Goal: Transaction & Acquisition: Register for event/course

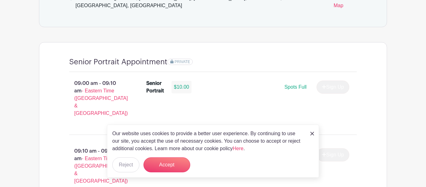
scroll to position [417, 0]
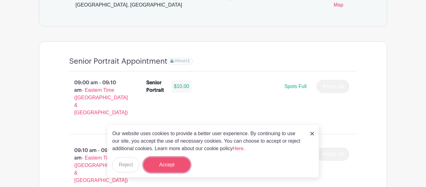
click at [174, 166] on button "Accept" at bounding box center [166, 164] width 47 height 15
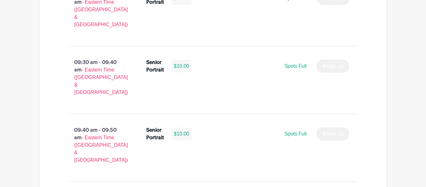
scroll to position [641, 0]
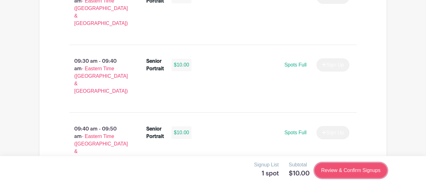
click at [343, 174] on link "Review & Confirm Signups" at bounding box center [350, 170] width 72 height 15
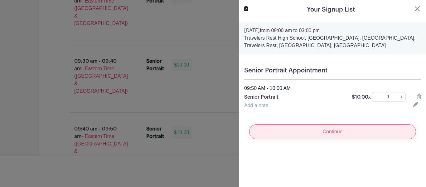
click at [371, 130] on input "Continue" at bounding box center [332, 131] width 167 height 15
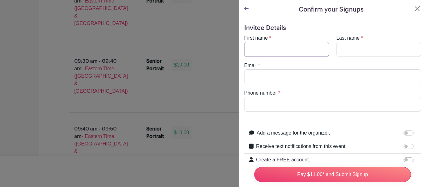
click at [279, 49] on input "First name" at bounding box center [286, 49] width 85 height 15
type input "[PERSON_NAME]"
click at [369, 53] on input "Last name" at bounding box center [378, 49] width 85 height 15
type input "[PERSON_NAME]"
click at [341, 75] on input "Email" at bounding box center [332, 76] width 177 height 15
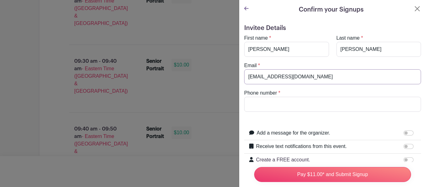
type input "[EMAIL_ADDRESS][DOMAIN_NAME]"
click at [352, 102] on input "Phone number" at bounding box center [332, 104] width 177 height 15
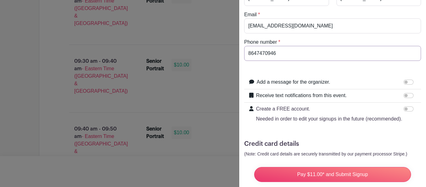
scroll to position [80, 0]
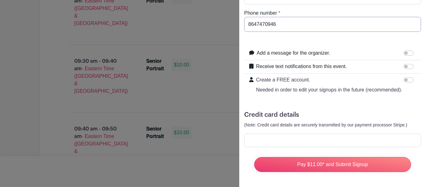
type input "8647470946"
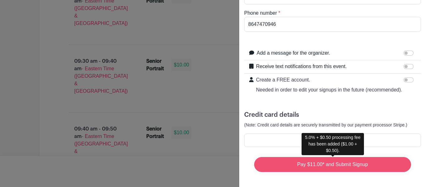
click at [402, 163] on input "Pay $11.00* and Submit Signup" at bounding box center [332, 164] width 157 height 15
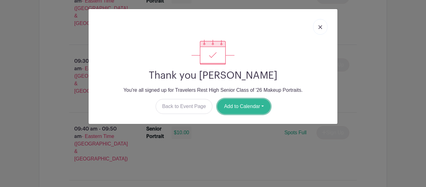
click at [261, 103] on button "Add to Calendar" at bounding box center [243, 106] width 53 height 15
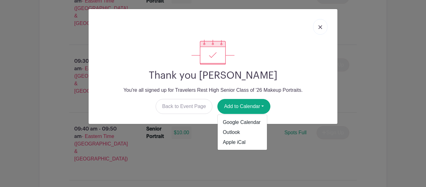
click at [321, 23] on link at bounding box center [320, 27] width 14 height 16
